Goal: Find specific page/section: Find specific page/section

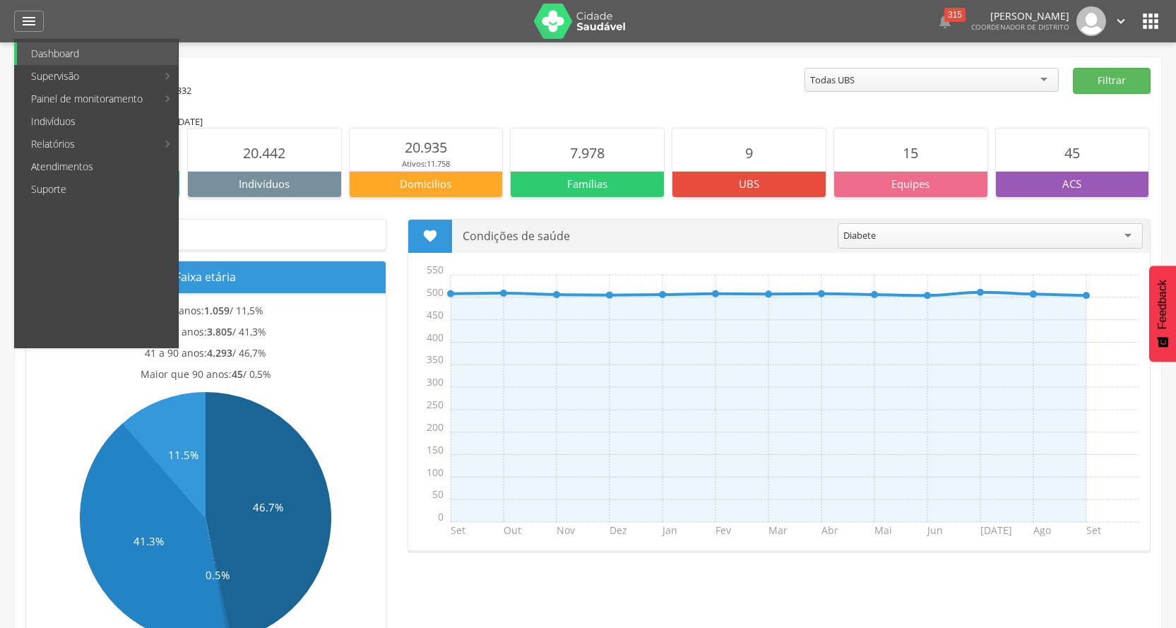
click at [368, 258] on div " 9.202 Homens Faixa etária 0 a 10 anos: 1.059 / 11,5% 11 a 40 anos: 3.805 / 41…" at bounding box center [206, 439] width 382 height 440
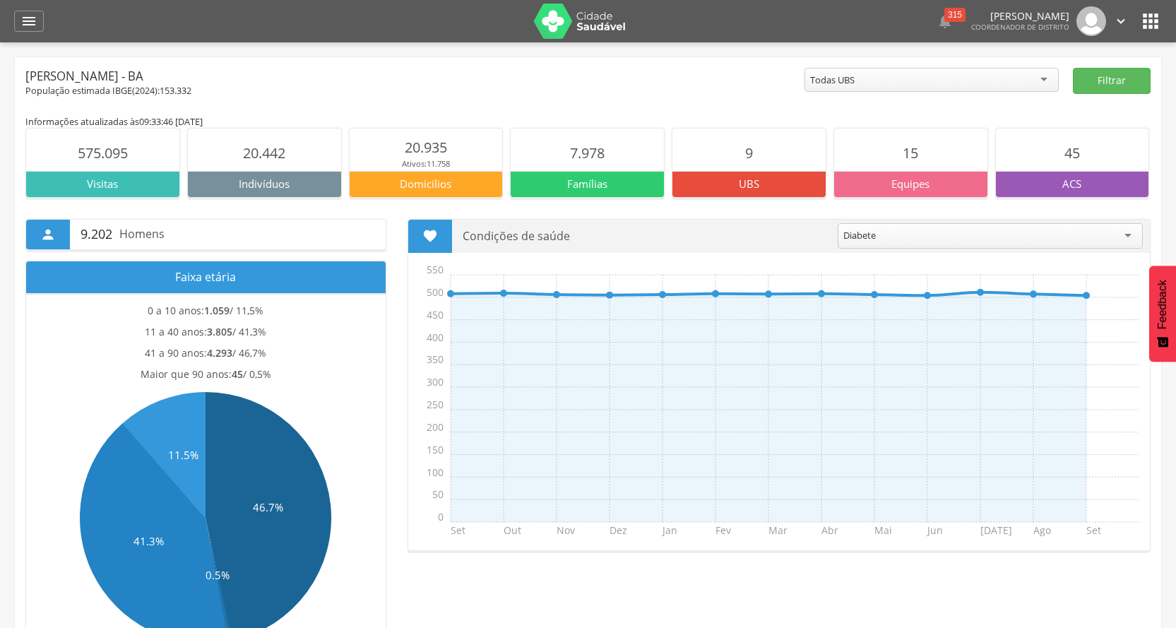
click at [1144, 35] on div " 315  Lorem ipsum dolor sit amet, sed do eiusmod tempor incididunt ut labore …" at bounding box center [610, 21] width 1104 height 42
click at [1148, 29] on icon "" at bounding box center [1150, 21] width 23 height 23
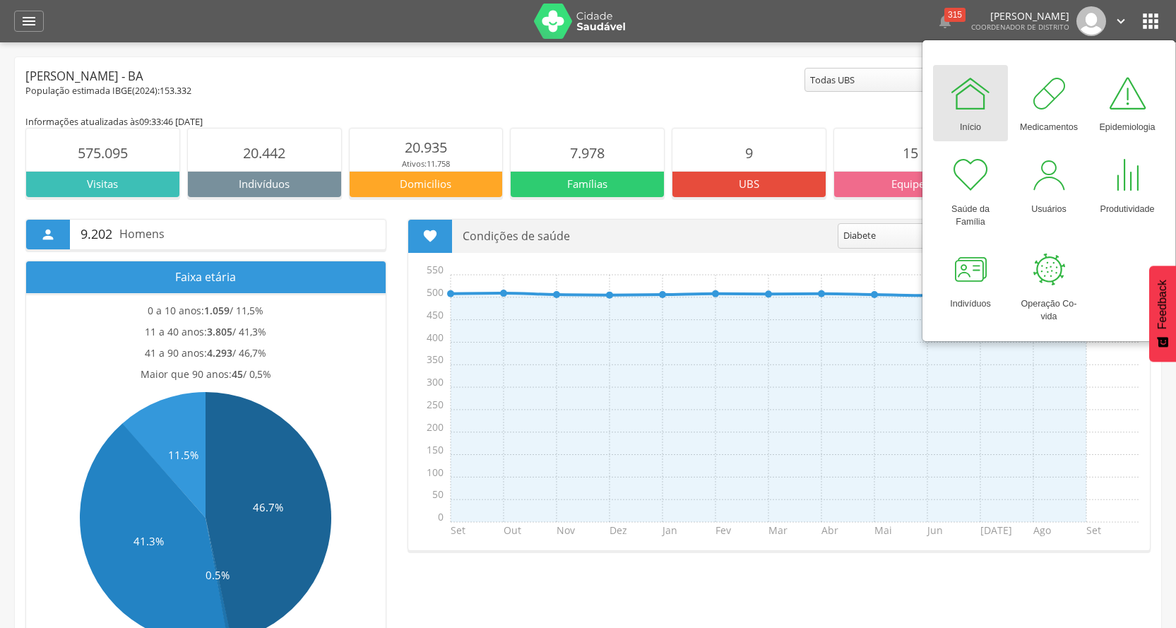
click at [599, 74] on div "[PERSON_NAME] - BA" at bounding box center [414, 76] width 779 height 17
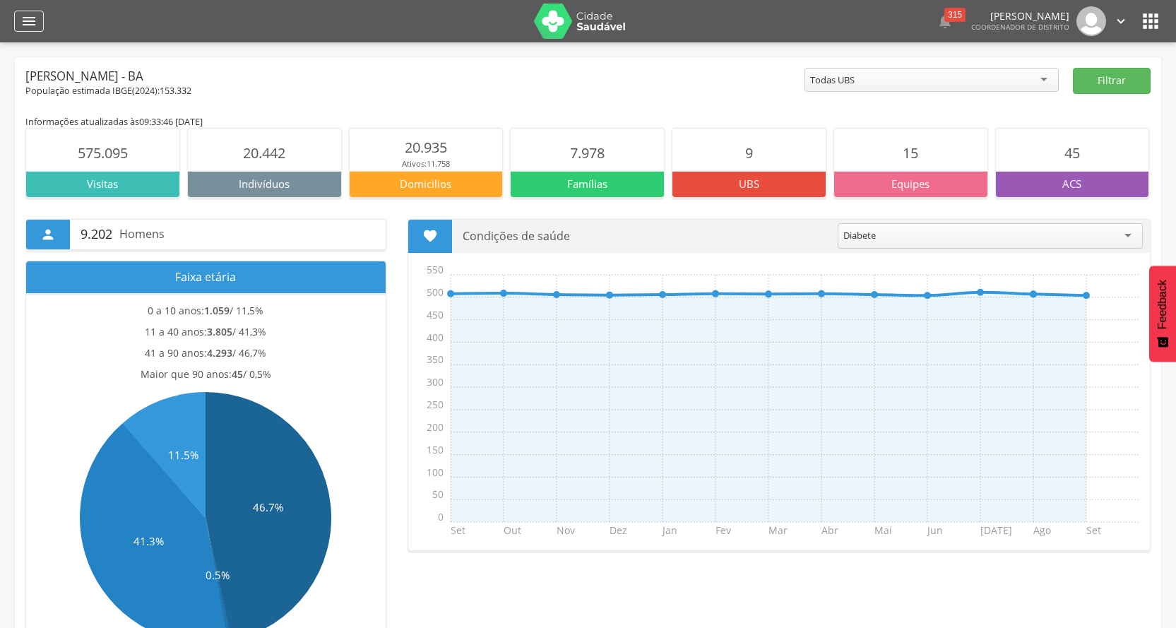
click at [19, 21] on div "" at bounding box center [29, 21] width 30 height 21
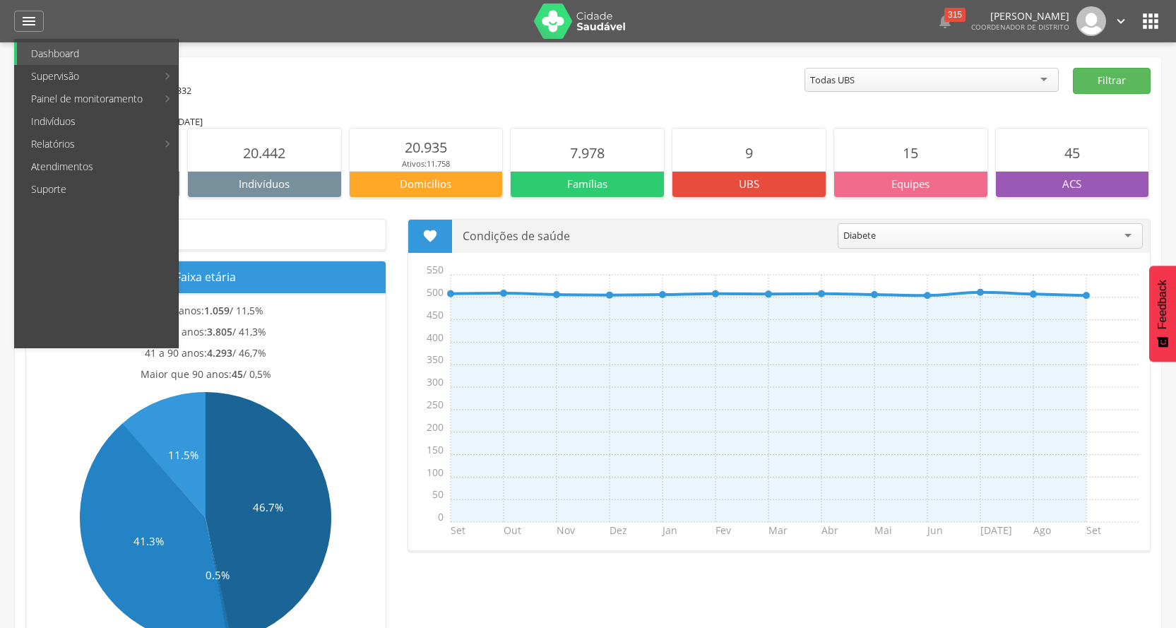
click at [493, 102] on main "Informações atualizadas às 09:33:46 [DATE] 575.095 Visitas 20.442 Indivíduos 20…" at bounding box center [587, 615] width 1125 height 1036
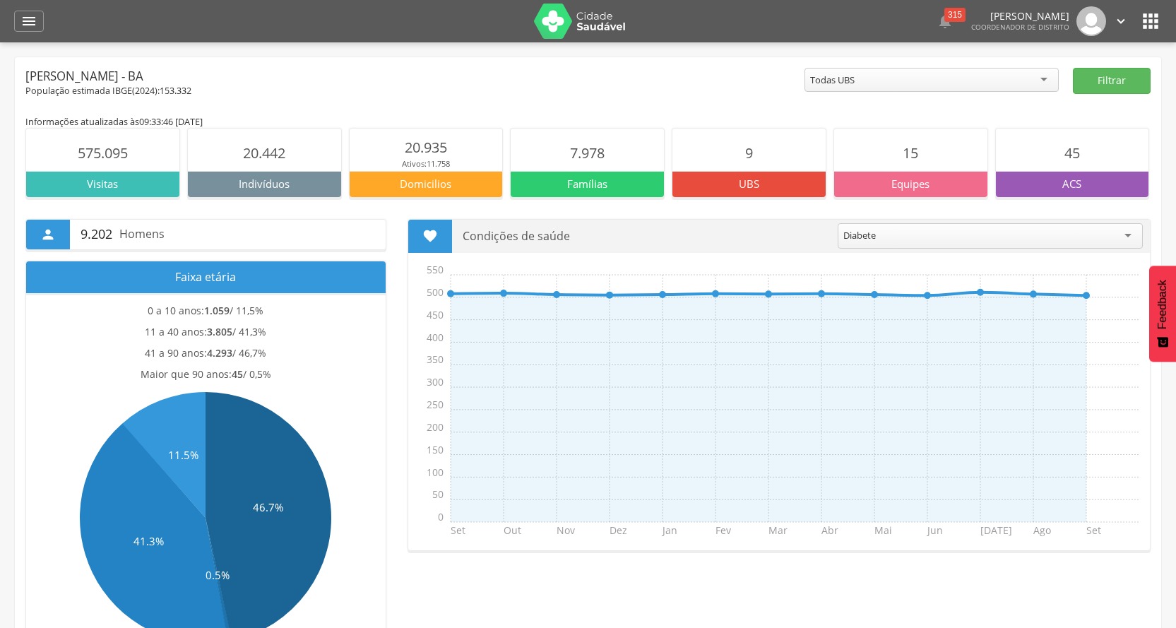
click at [1038, 84] on div "Todas UBS" at bounding box center [931, 80] width 254 height 24
click at [1114, 77] on button "Filtrar" at bounding box center [1112, 81] width 78 height 26
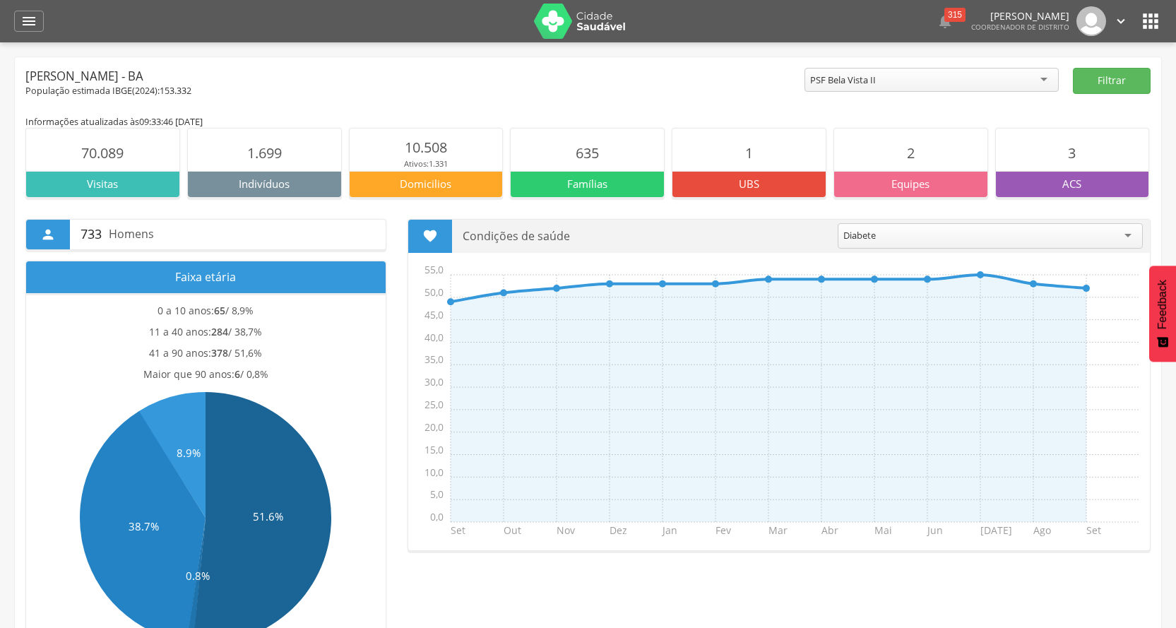
click at [610, 30] on img at bounding box center [580, 21] width 92 height 35
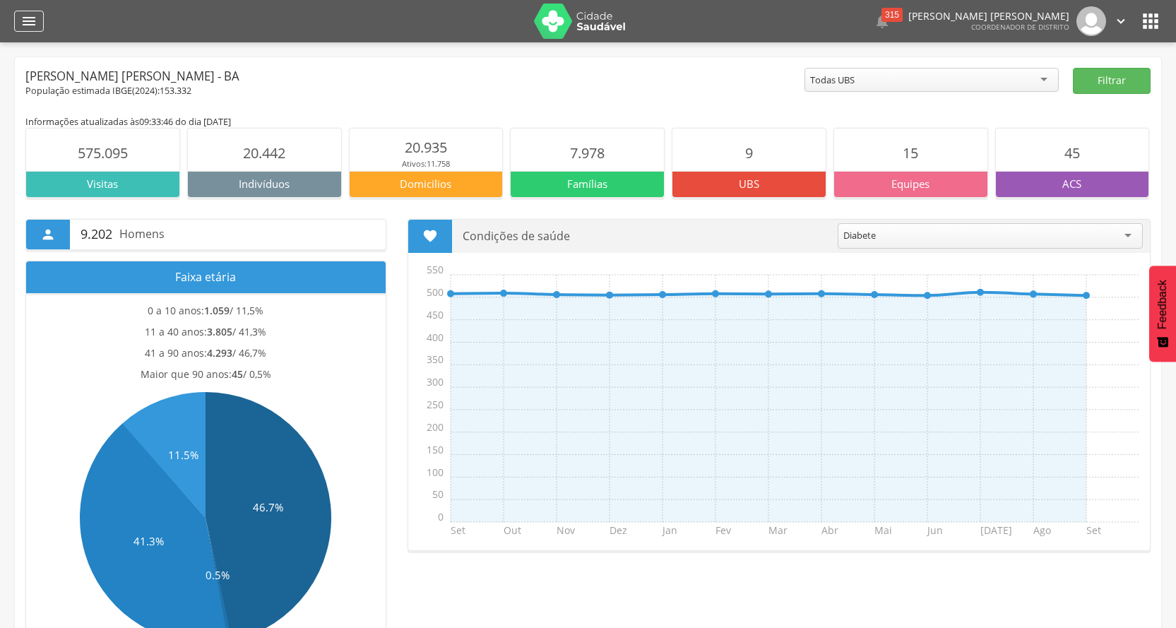
click at [17, 23] on div "" at bounding box center [29, 21] width 30 height 21
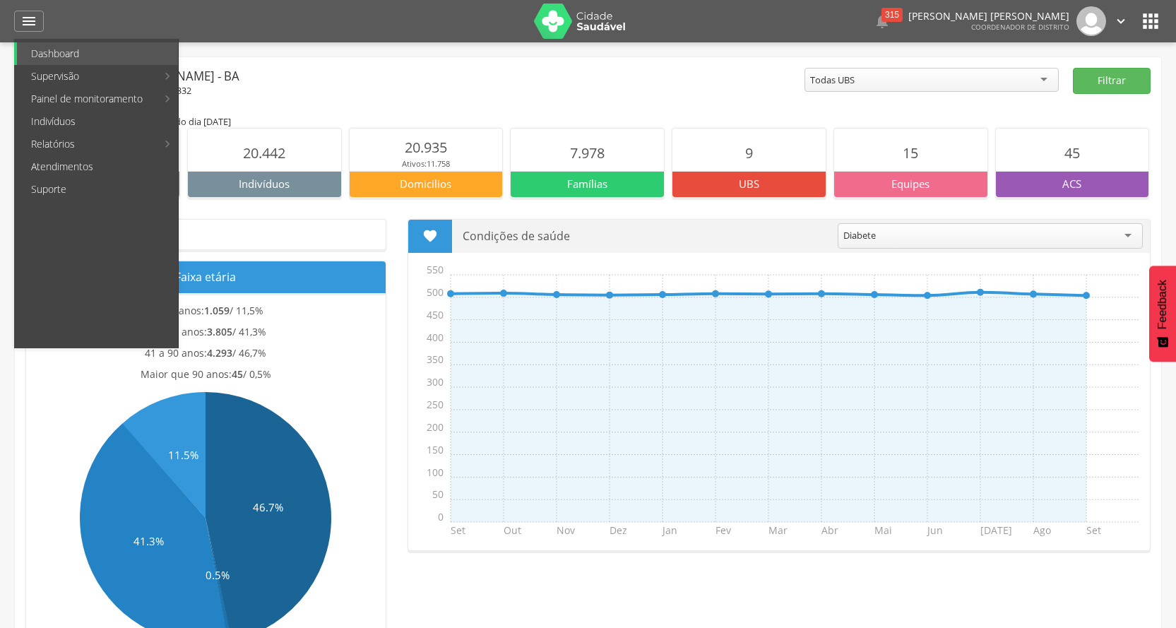
click at [1117, 21] on icon "" at bounding box center [1121, 21] width 16 height 16
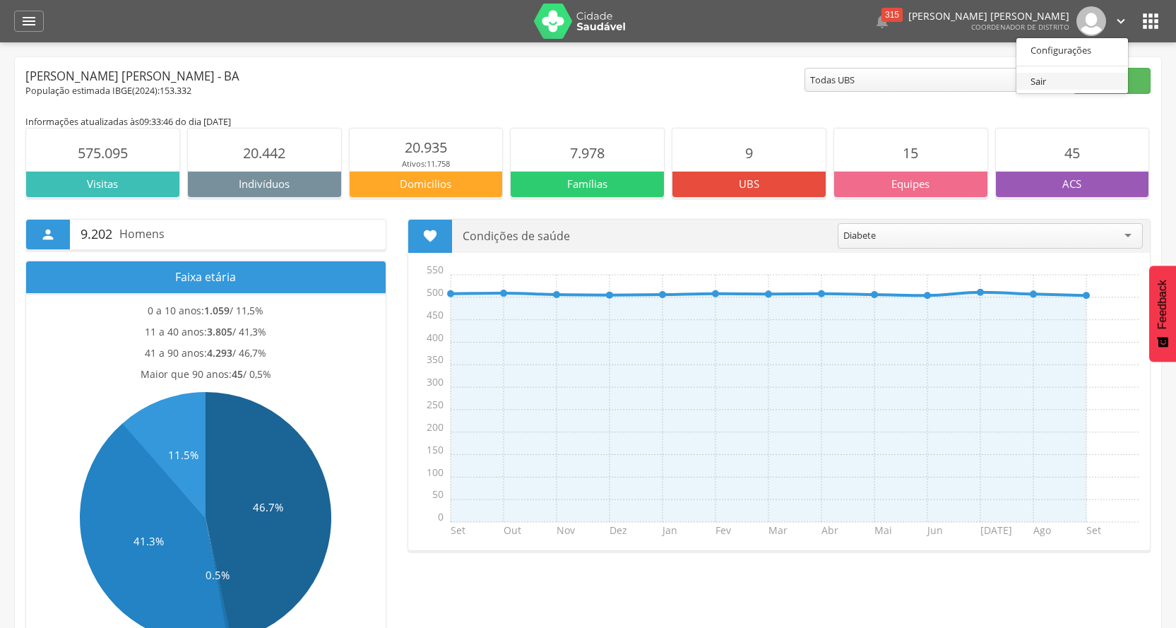
click at [1046, 79] on link "Sair" at bounding box center [1072, 82] width 112 height 18
